Goal: Find specific page/section: Find specific page/section

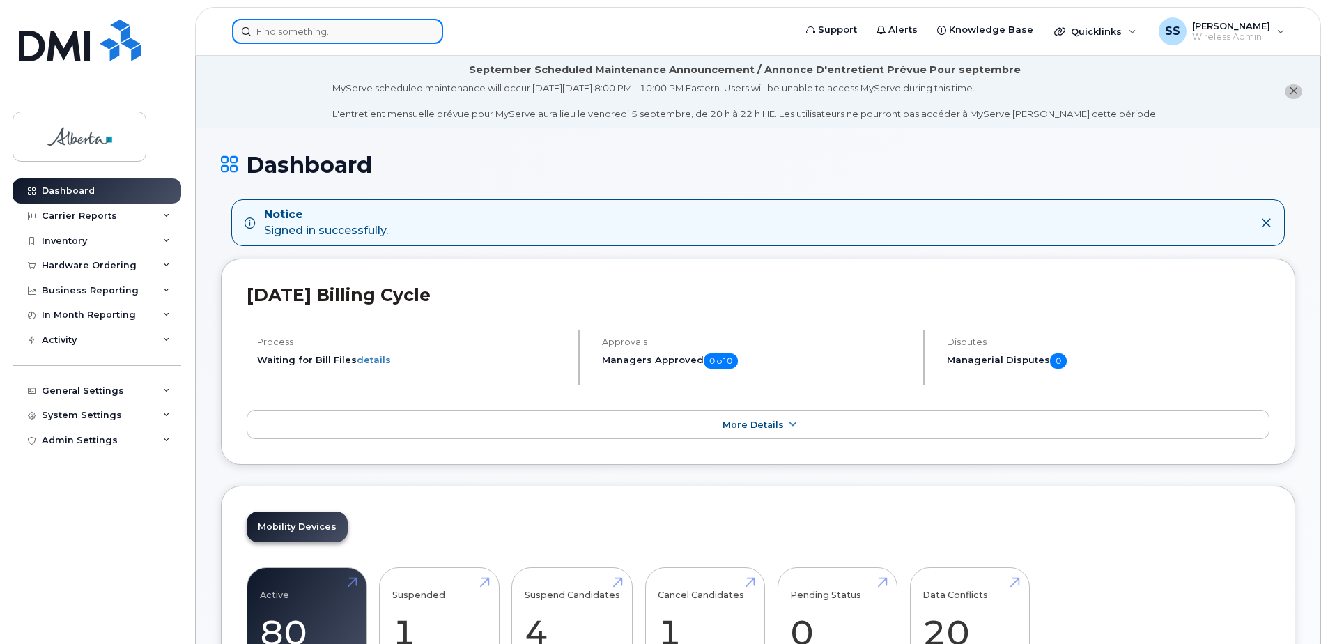
click at [313, 27] on input at bounding box center [337, 31] width 211 height 25
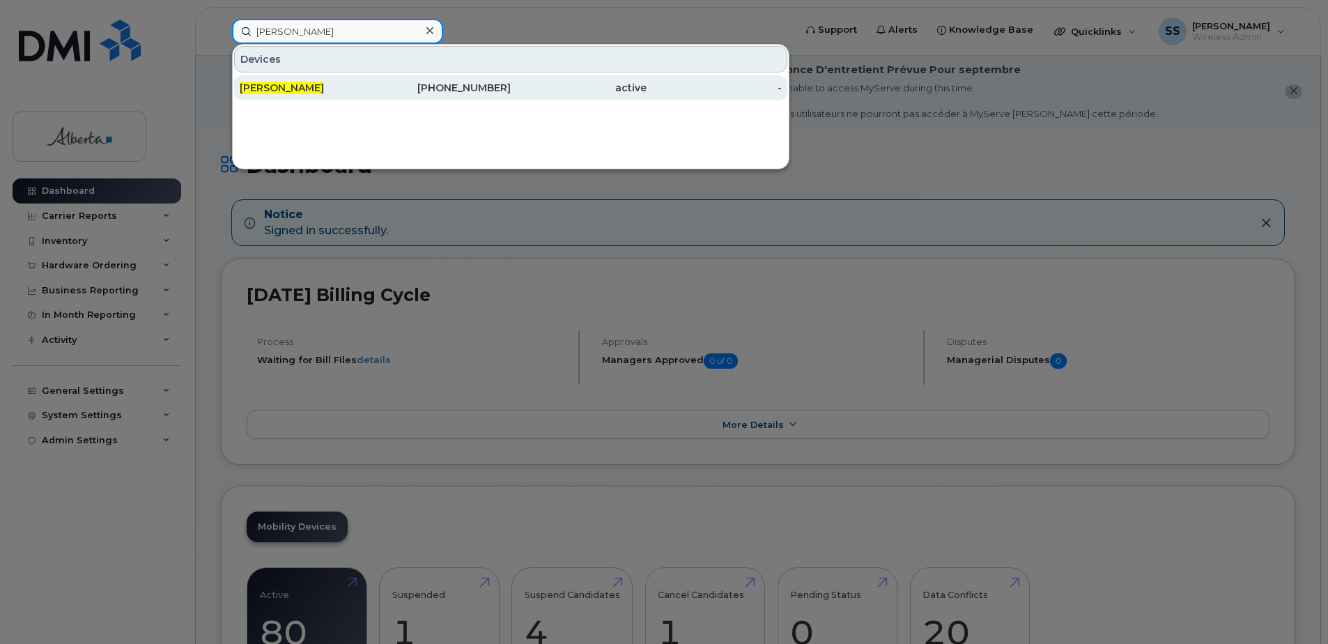
type input "[PERSON_NAME]"
click at [265, 84] on span "[PERSON_NAME]" at bounding box center [282, 88] width 84 height 13
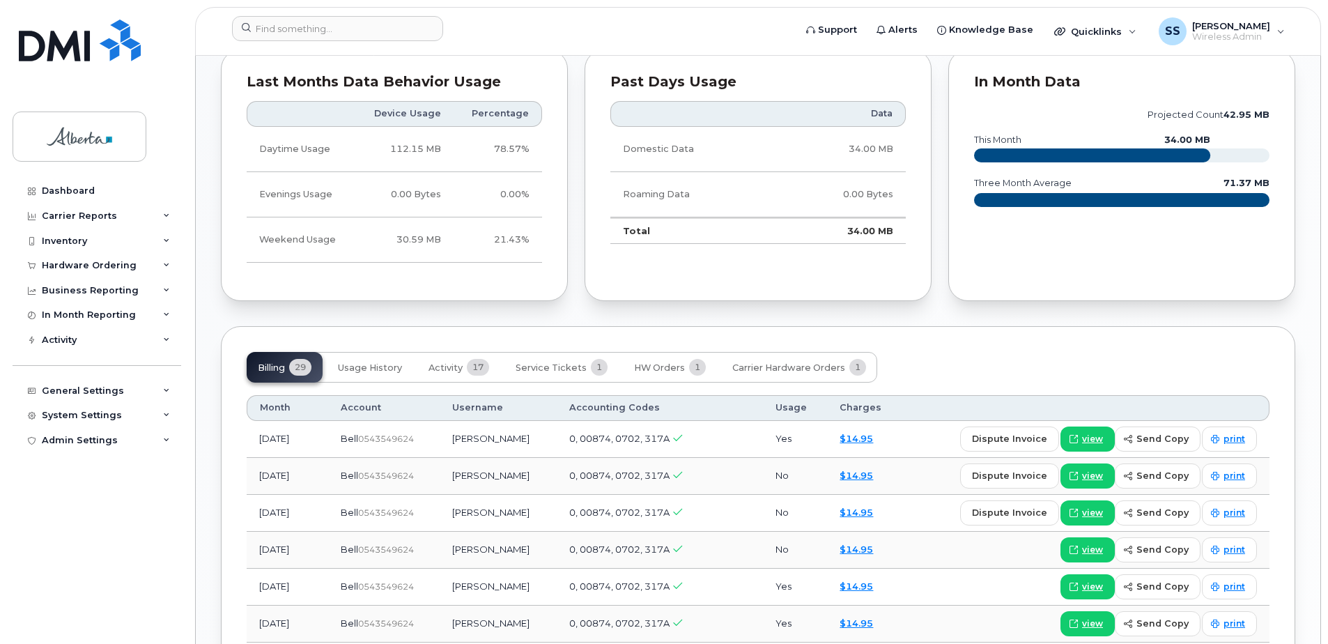
scroll to position [976, 0]
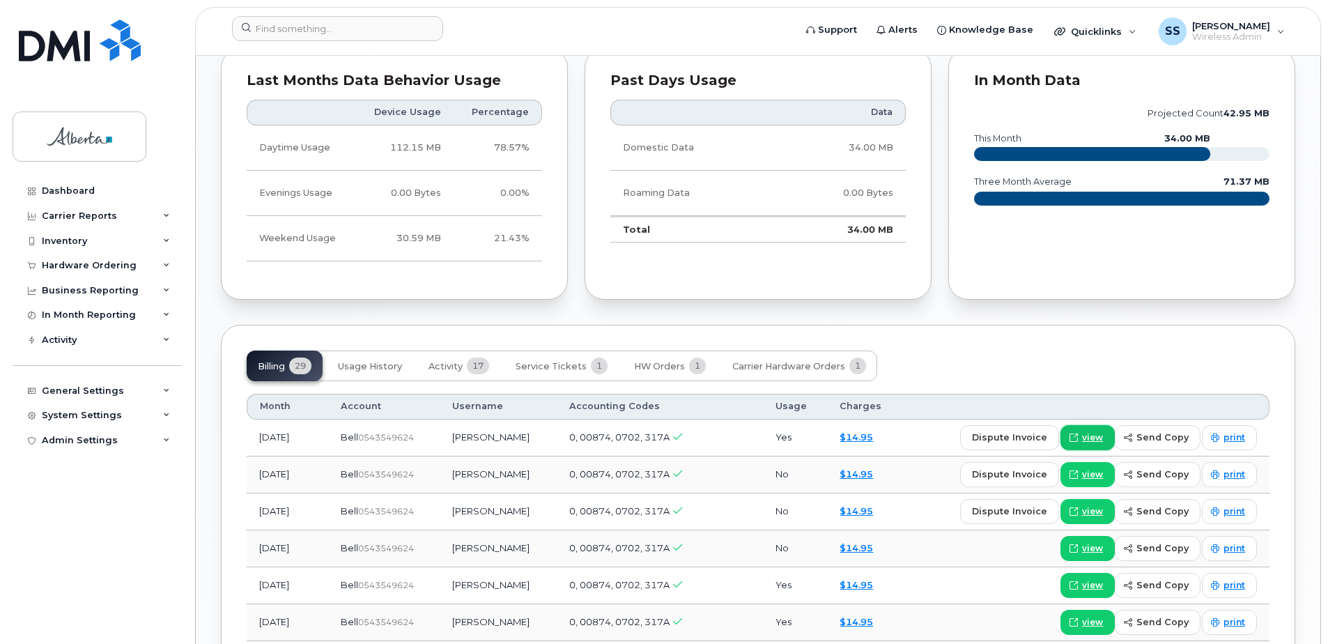
click at [1103, 431] on span "view" at bounding box center [1092, 437] width 21 height 13
click at [1234, 25] on span "[PERSON_NAME]" at bounding box center [1231, 25] width 78 height 11
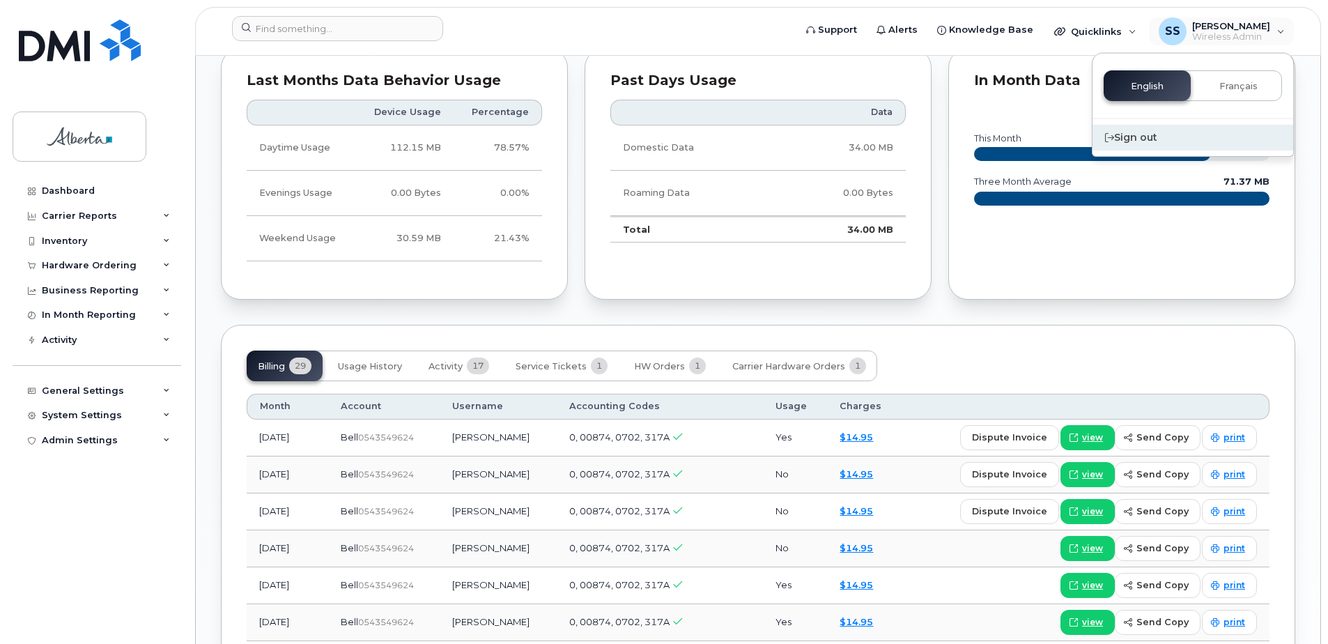
click at [1141, 141] on div "Sign out" at bounding box center [1193, 138] width 201 height 26
